Goal: Transaction & Acquisition: Purchase product/service

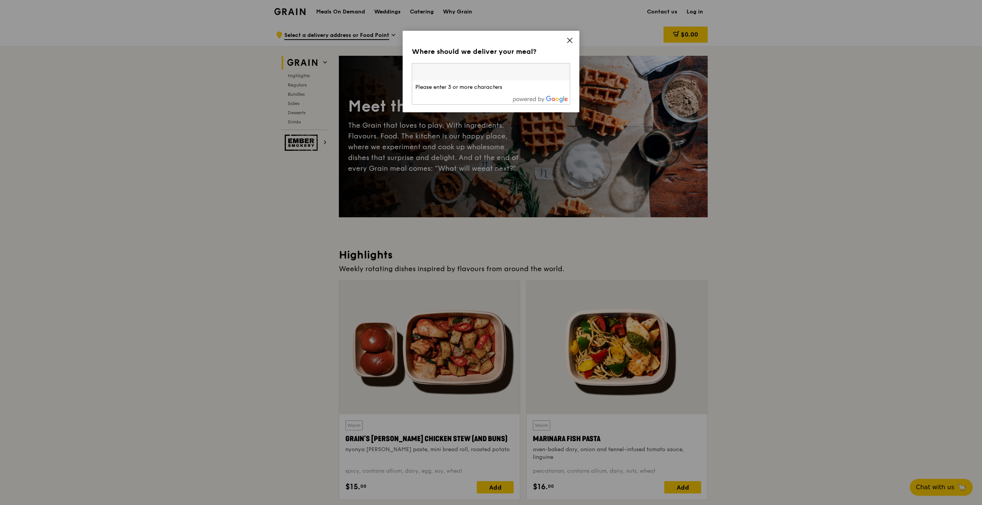
click at [457, 76] on input "search" at bounding box center [491, 71] width 158 height 17
type input "372018"
click at [426, 86] on div "[STREET_ADDRESS]" at bounding box center [472, 87] width 114 height 8
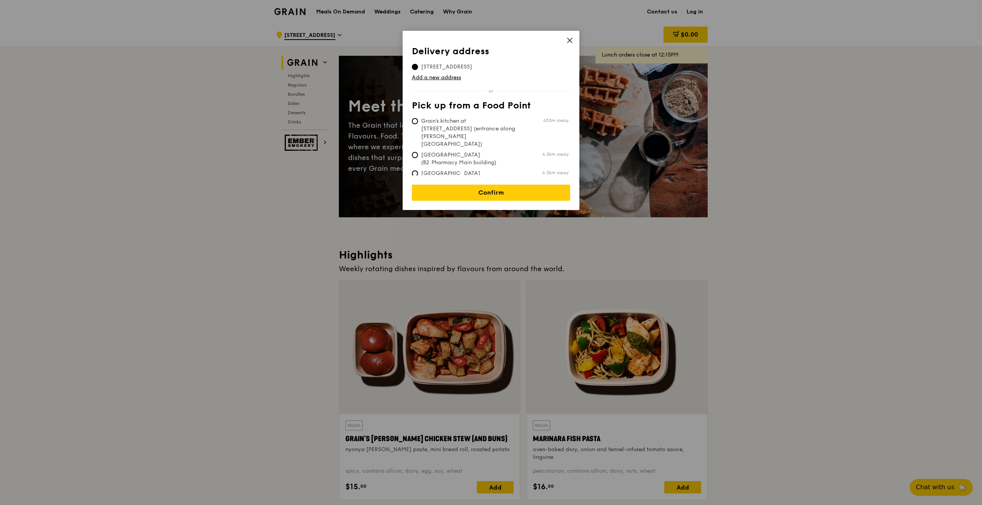
click at [474, 127] on span "Grain's kitchen at [STREET_ADDRESS] (entrance along [PERSON_NAME][GEOGRAPHIC_DA…" at bounding box center [469, 132] width 115 height 31
click at [418, 124] on input "Grain's kitchen at [STREET_ADDRESS] (entrance along [PERSON_NAME][GEOGRAPHIC_DA…" at bounding box center [415, 121] width 6 height 6
radio input "true"
click at [492, 184] on link "Confirm" at bounding box center [491, 192] width 158 height 16
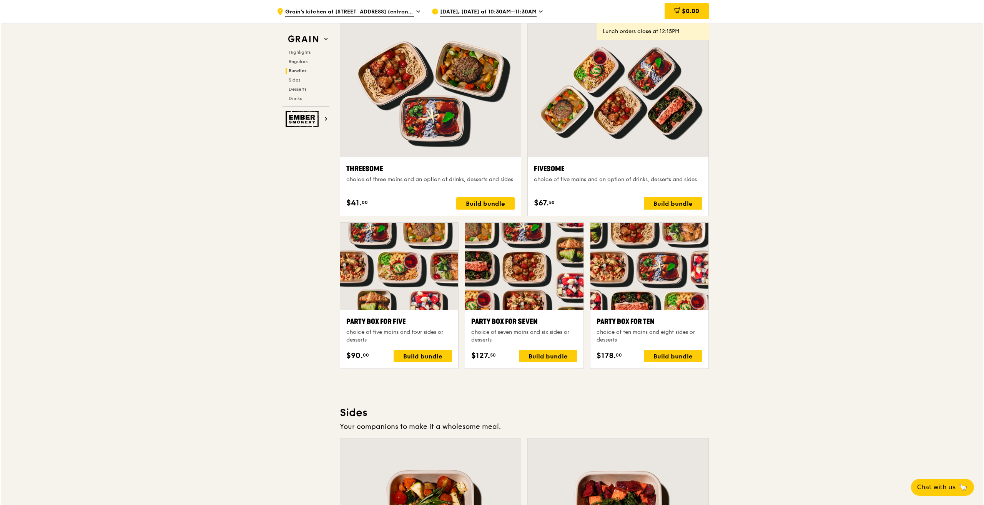
scroll to position [1184, 0]
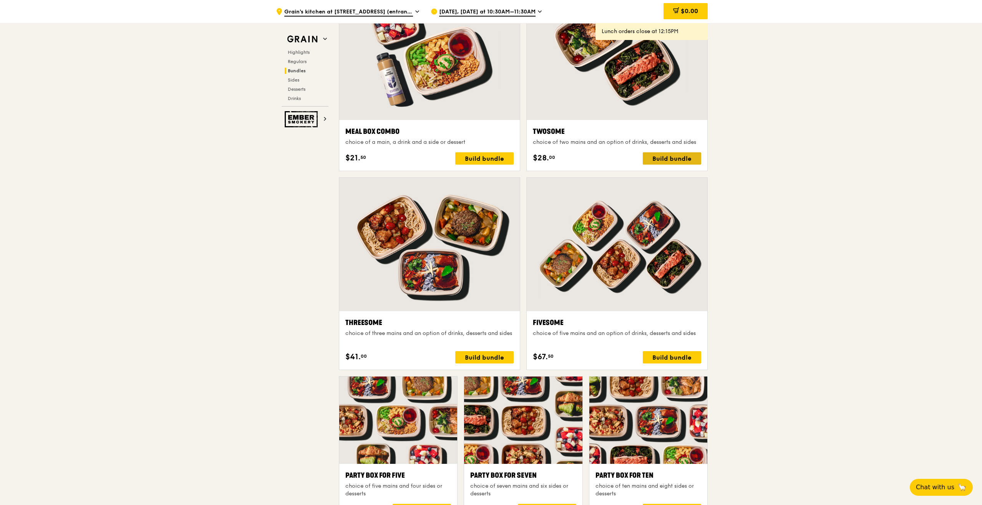
click at [681, 153] on div "Build bundle" at bounding box center [672, 158] width 58 height 12
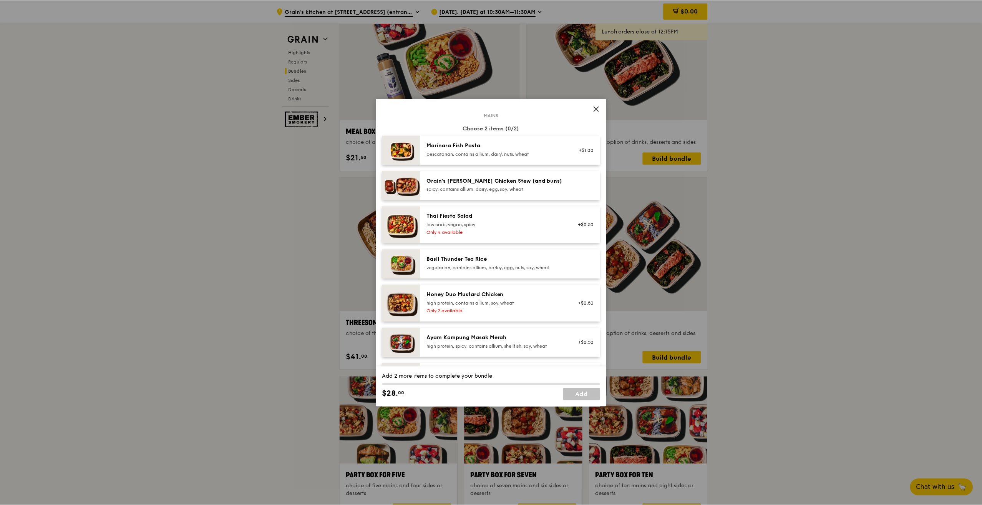
scroll to position [0, 0]
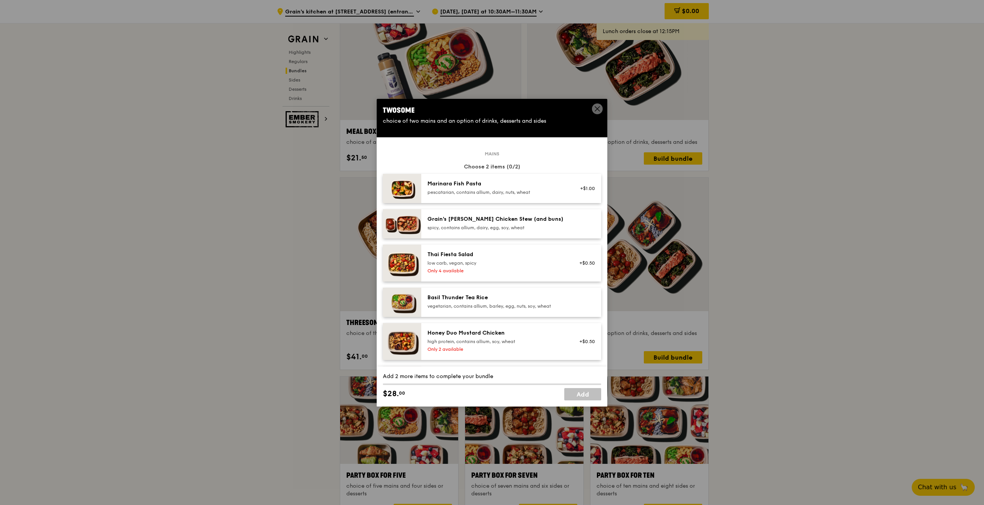
click at [598, 108] on icon at bounding box center [597, 108] width 7 height 7
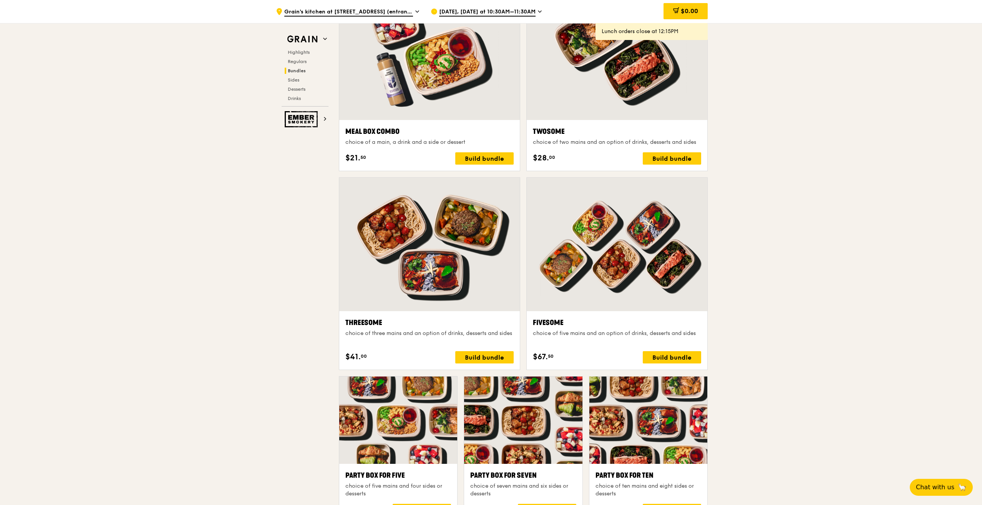
click at [894, 189] on div ".cls-1 { fill: none; stroke: #fff; stroke-linecap: round; stroke-linejoin: roun…" at bounding box center [491, 462] width 982 height 3246
